Goal: Book appointment/travel/reservation

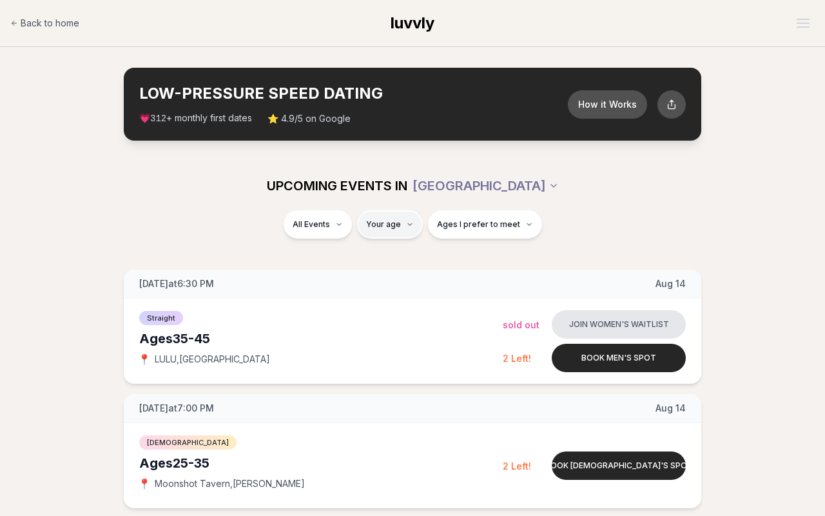
type input "**"
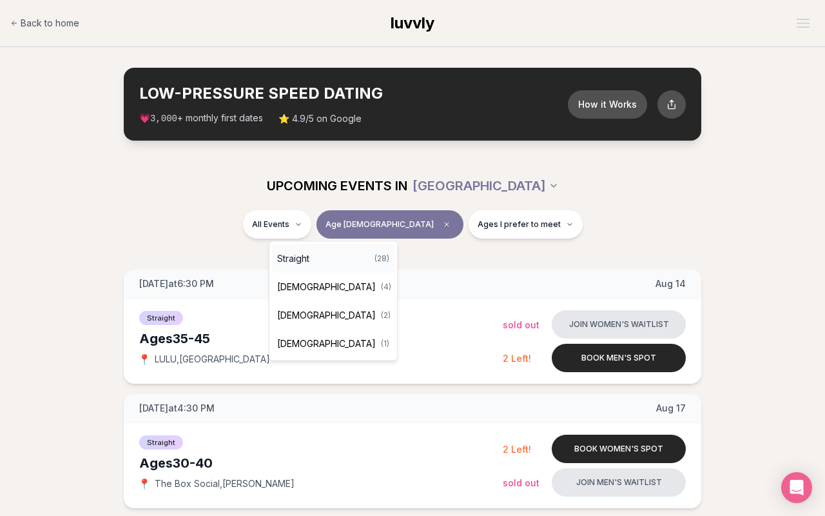
click at [321, 259] on div "Straight ( 28 )" at bounding box center [333, 258] width 123 height 28
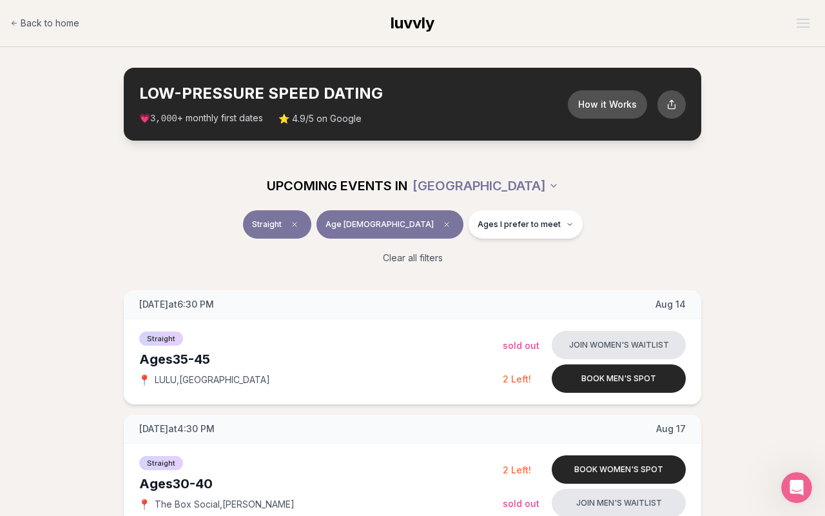
click at [725, 263] on div "Clear all filters" at bounding box center [413, 258] width 722 height 28
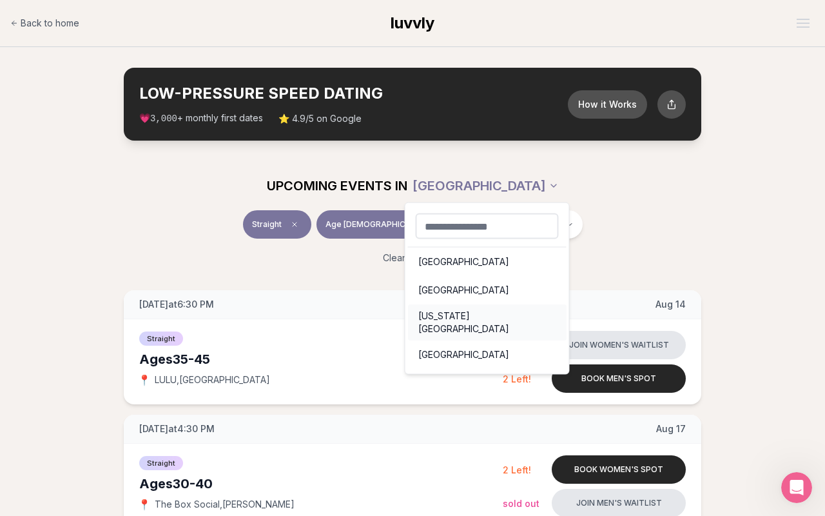
scroll to position [18, 0]
